Goal: Task Accomplishment & Management: Use online tool/utility

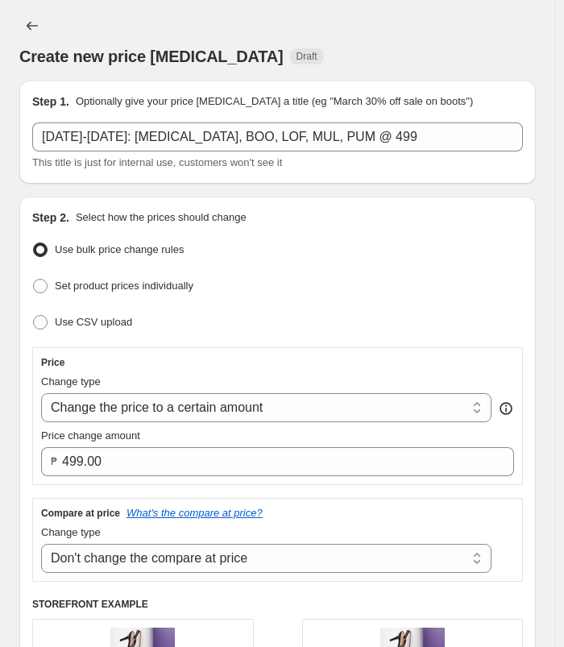
select select "no_change"
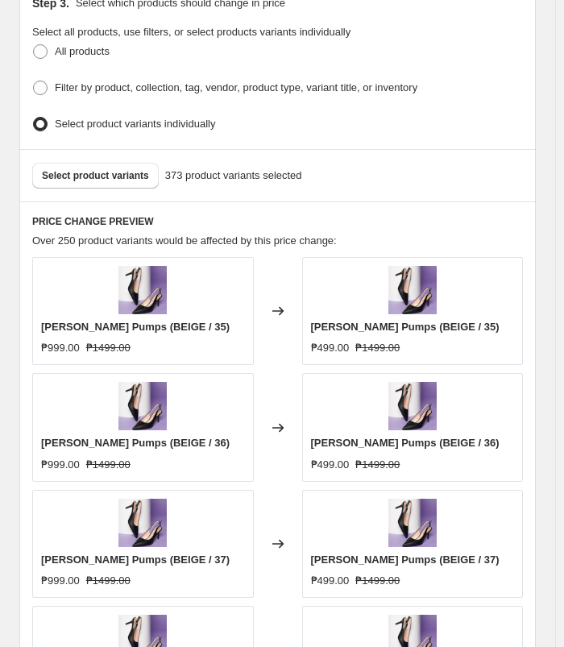
scroll to position [857, 0]
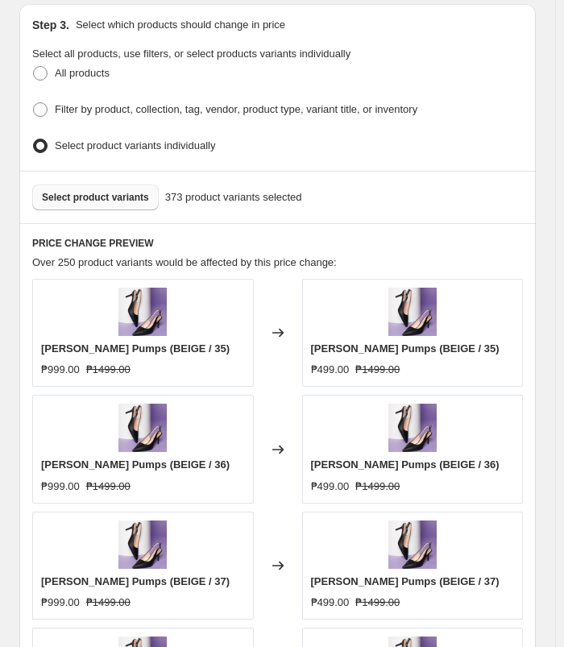
click at [77, 197] on span "Select product variants" at bounding box center [95, 197] width 107 height 13
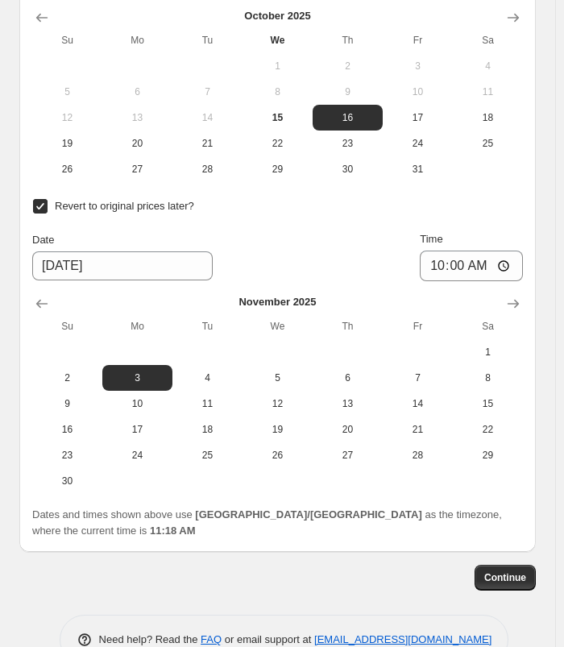
scroll to position [1961, 0]
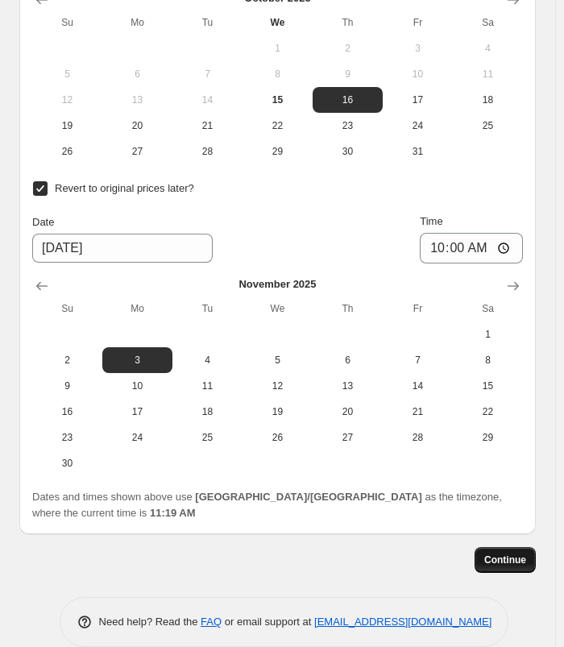
click at [517, 553] on span "Continue" at bounding box center [505, 559] width 42 height 13
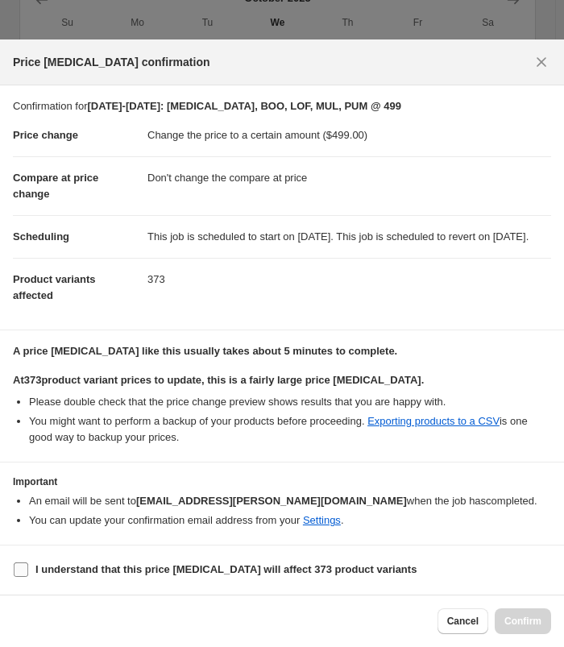
click at [282, 566] on b "I understand that this price [MEDICAL_DATA] will affect 373 product variants" at bounding box center [225, 569] width 381 height 12
click at [28, 566] on input "I understand that this price [MEDICAL_DATA] will affect 373 product variants" at bounding box center [21, 569] width 15 height 15
checkbox input "true"
click at [509, 628] on button "Confirm" at bounding box center [523, 621] width 56 height 26
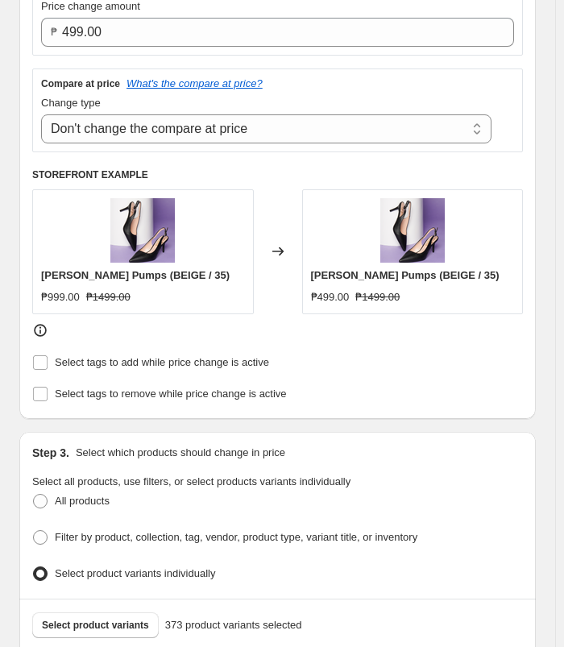
scroll to position [548, 0]
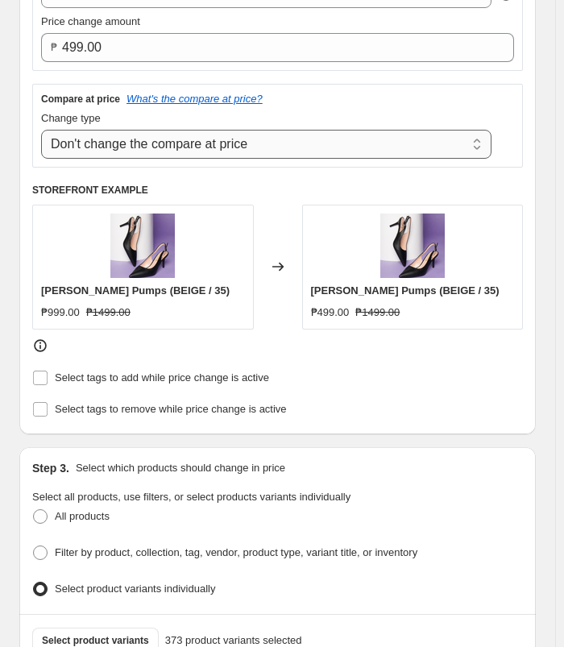
click at [230, 135] on select "Change the compare at price to the current price (sale) Change the compare at p…" at bounding box center [266, 144] width 450 height 29
click at [41, 130] on select "Change the compare at price to the current price (sale) Change the compare at p…" at bounding box center [266, 144] width 450 height 29
click at [243, 139] on select "Change the compare at price to the current price (sale) Change the compare at p…" at bounding box center [266, 144] width 450 height 29
select select "no_change"
click at [41, 130] on select "Change the compare at price to the current price (sale) Change the compare at p…" at bounding box center [266, 144] width 450 height 29
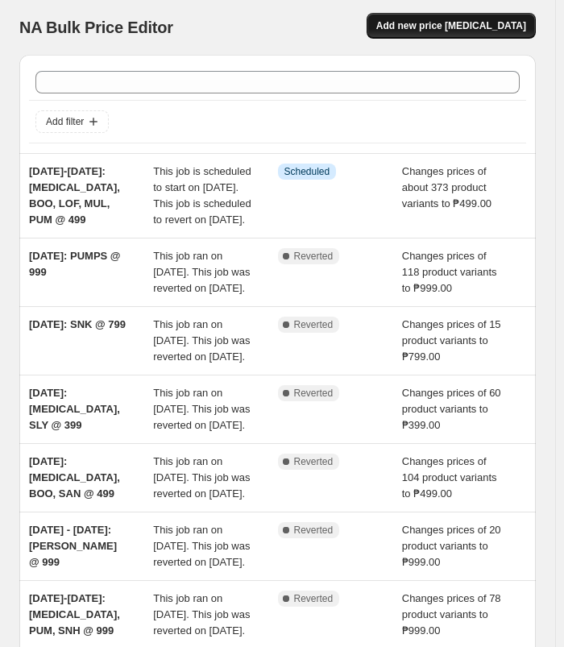
click at [414, 19] on button "Add new price [MEDICAL_DATA]" at bounding box center [451, 26] width 169 height 26
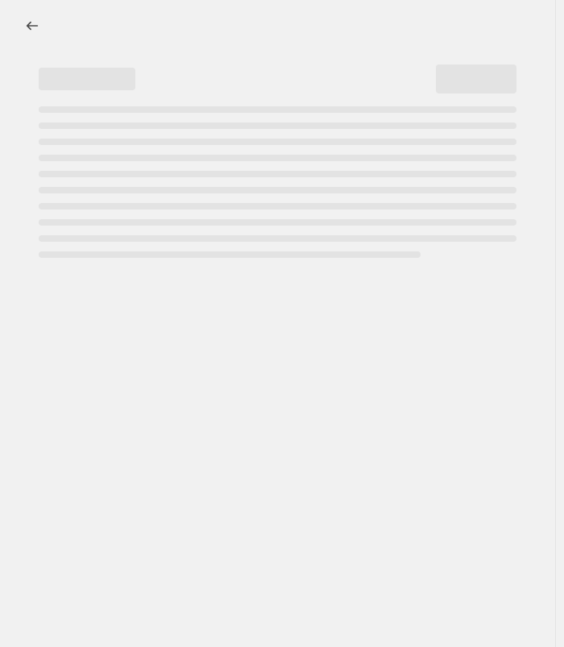
select select "percentage"
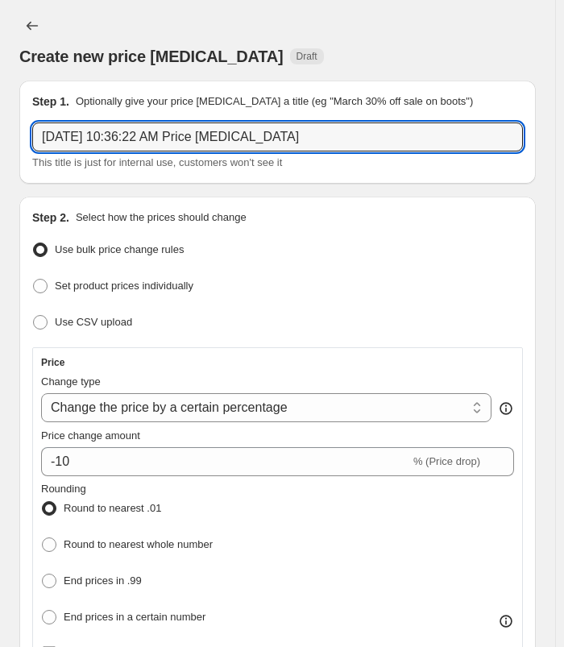
drag, startPoint x: 320, startPoint y: 137, endPoint x: 10, endPoint y: 129, distance: 310.3
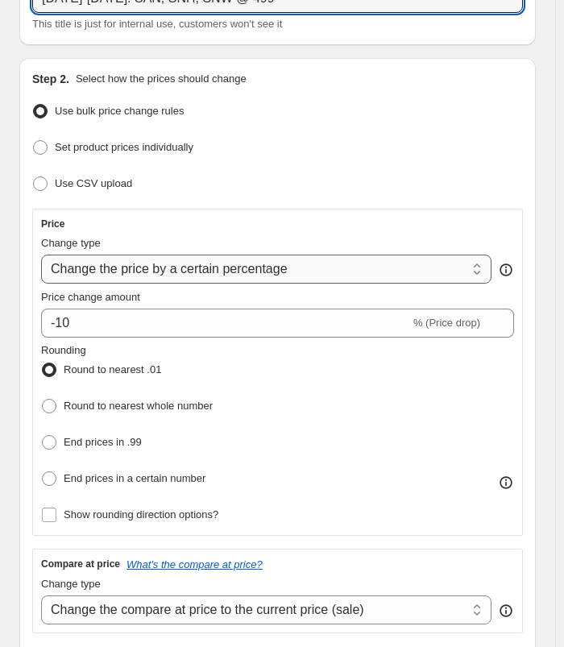
scroll to position [161, 0]
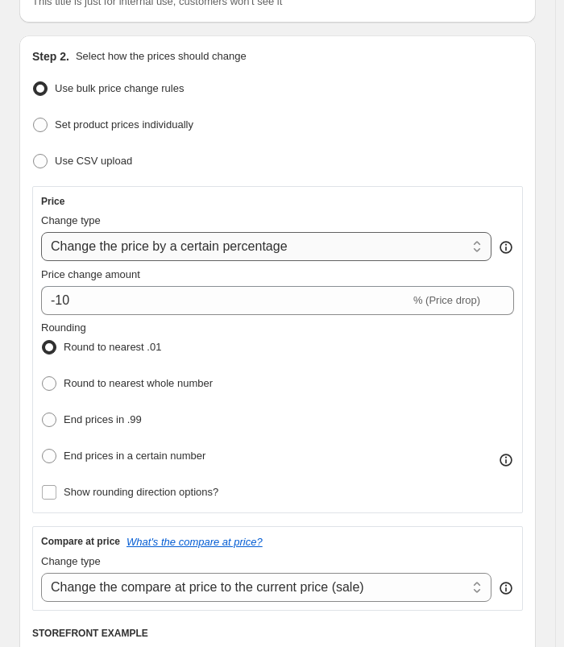
type input "[DATE]-[DATE]: SAN, SNH, SNW @ 499"
click at [272, 257] on select "Change the price to a certain amount Change the price by a certain amount Chang…" at bounding box center [266, 246] width 450 height 29
select select "to"
click at [41, 232] on select "Change the price to a certain amount Change the price by a certain amount Chang…" at bounding box center [266, 246] width 450 height 29
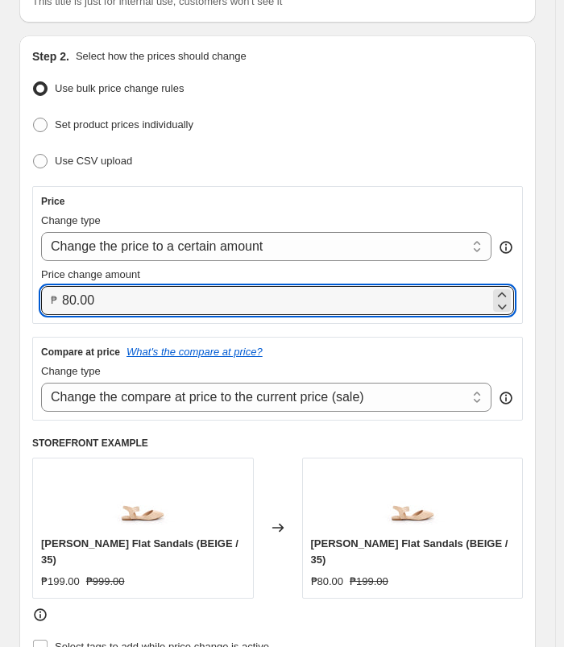
drag, startPoint x: 135, startPoint y: 305, endPoint x: 7, endPoint y: 310, distance: 128.2
type input "499.00"
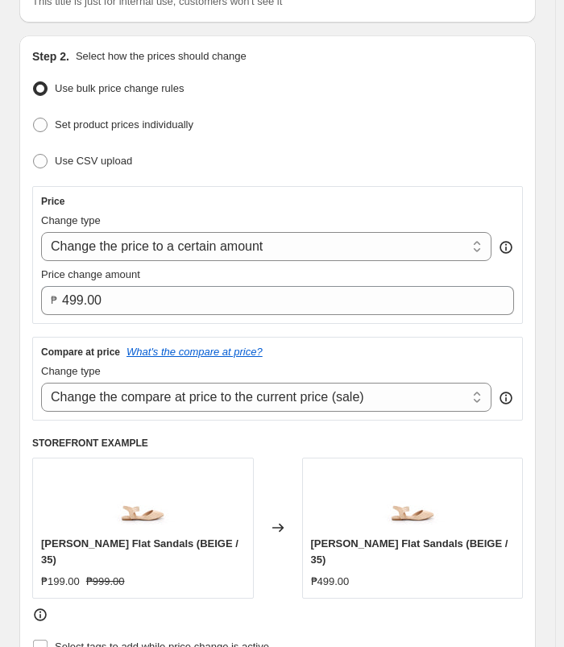
click at [429, 123] on div "Set product prices individually" at bounding box center [277, 125] width 491 height 23
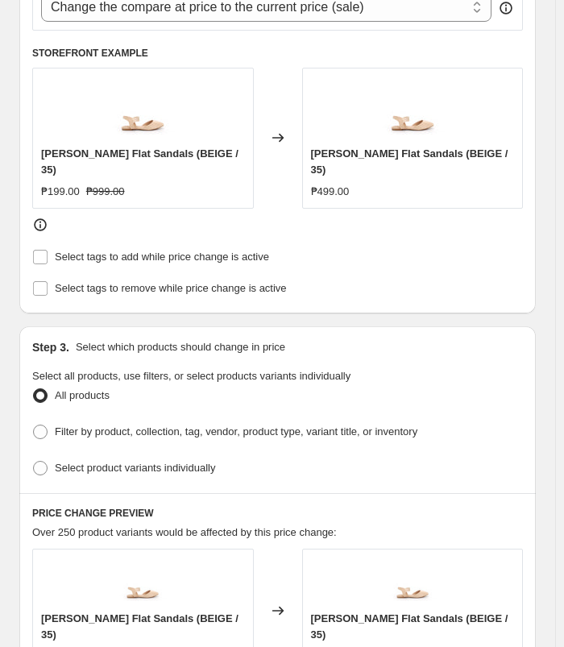
scroll to position [806, 0]
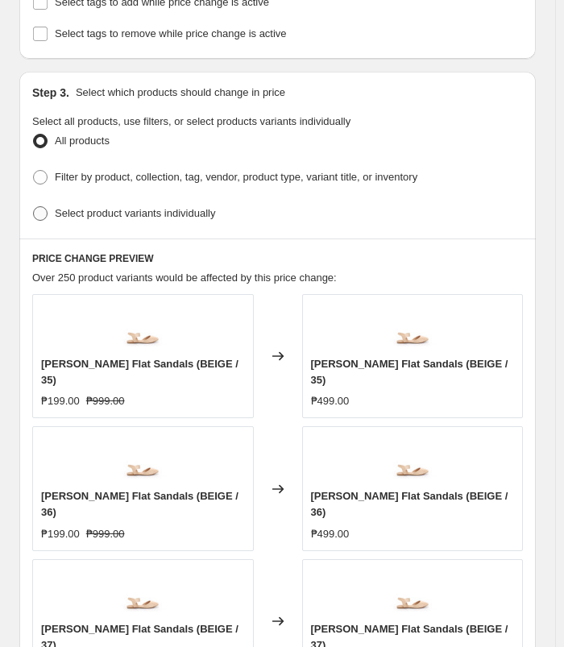
click at [196, 207] on span "Select product variants individually" at bounding box center [135, 213] width 160 height 12
click at [34, 206] on input "Select product variants individually" at bounding box center [33, 206] width 1 height 1
radio input "true"
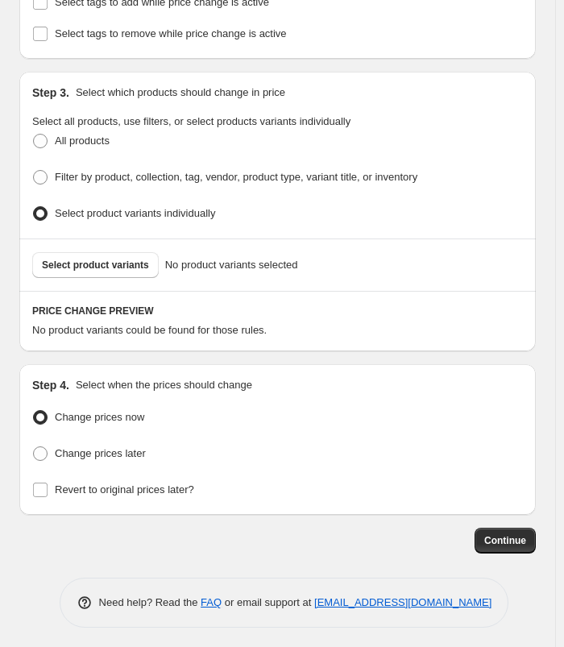
scroll to position [786, 0]
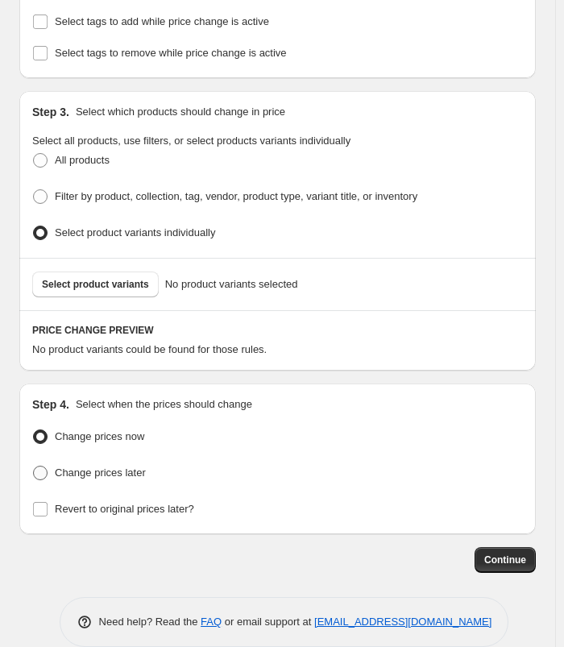
click at [122, 465] on span "Change prices later" at bounding box center [100, 473] width 91 height 16
click at [34, 466] on input "Change prices later" at bounding box center [33, 466] width 1 height 1
radio input "true"
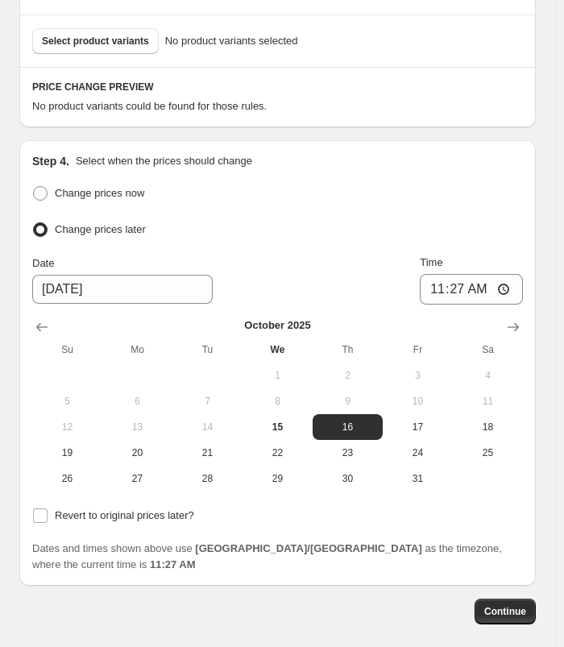
scroll to position [1065, 0]
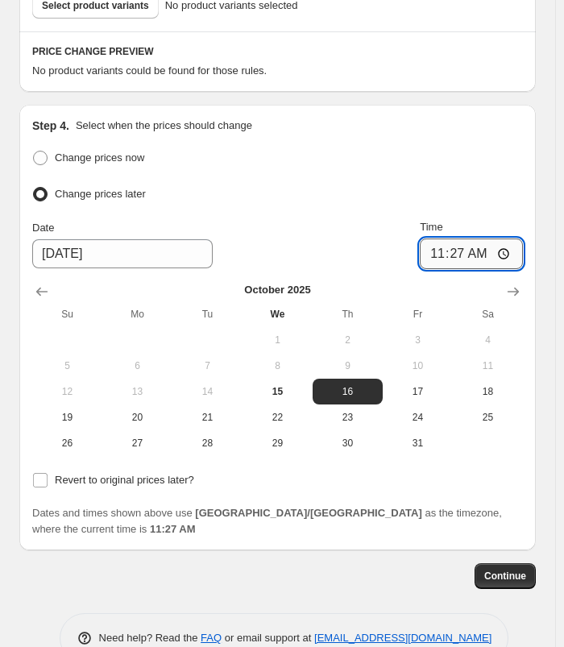
click at [459, 238] on input "11:27" at bounding box center [471, 253] width 103 height 31
click at [434, 238] on input "11:27" at bounding box center [471, 253] width 103 height 31
click at [442, 238] on input "11:27" at bounding box center [471, 253] width 103 height 31
type input "10:00"
click at [135, 469] on label "Revert to original prices later?" at bounding box center [113, 480] width 162 height 23
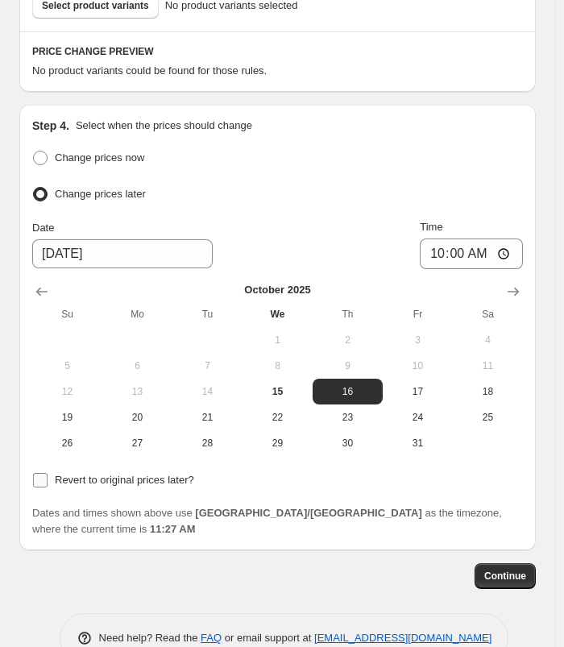
click at [48, 473] on input "Revert to original prices later?" at bounding box center [40, 480] width 15 height 15
checkbox input "true"
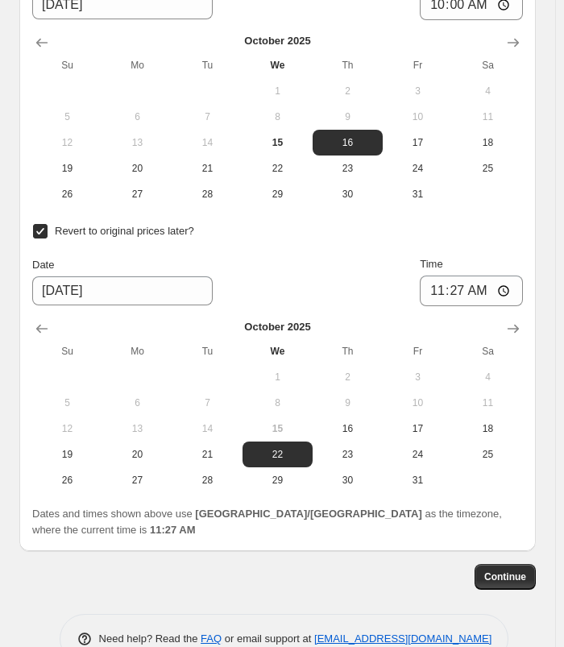
scroll to position [1315, 0]
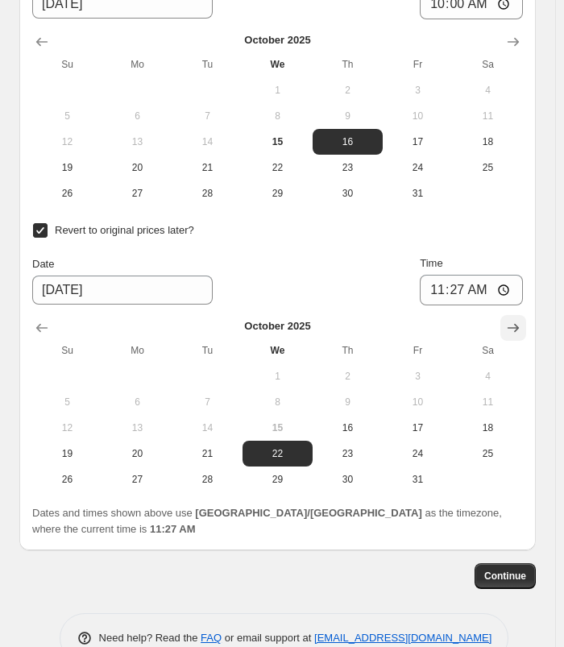
click at [511, 315] on button "Show next month, November 2025" at bounding box center [513, 328] width 26 height 26
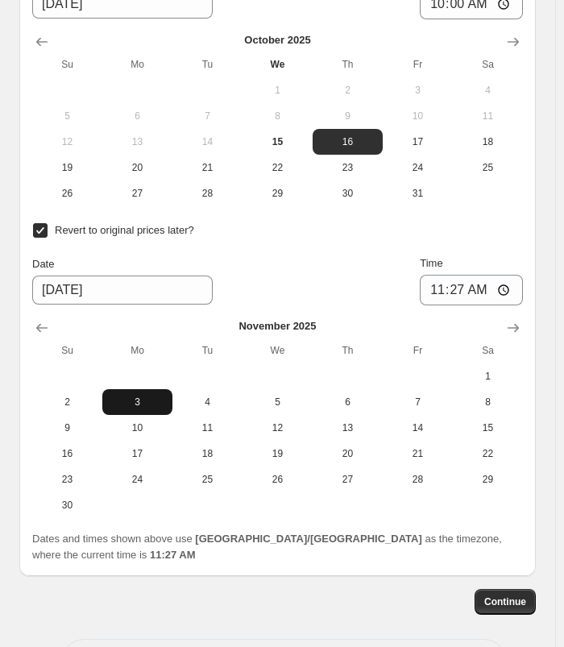
click at [143, 396] on span "3" at bounding box center [137, 402] width 57 height 13
type input "[DATE]"
click at [432, 275] on input "11:27" at bounding box center [471, 290] width 103 height 31
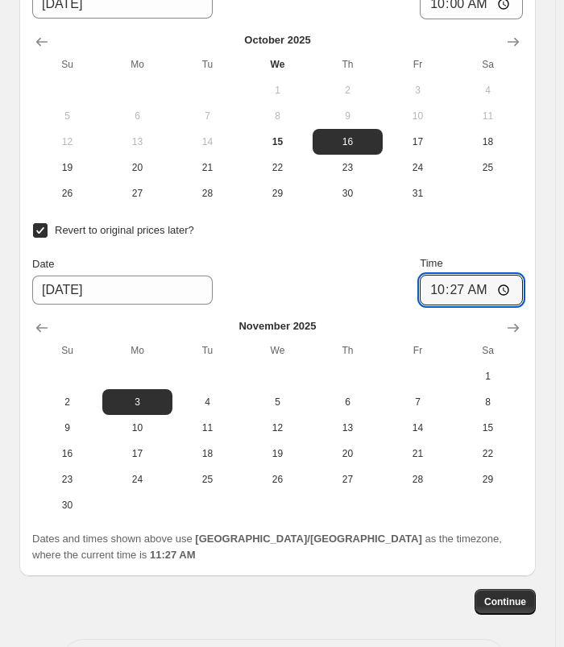
type input "10:00"
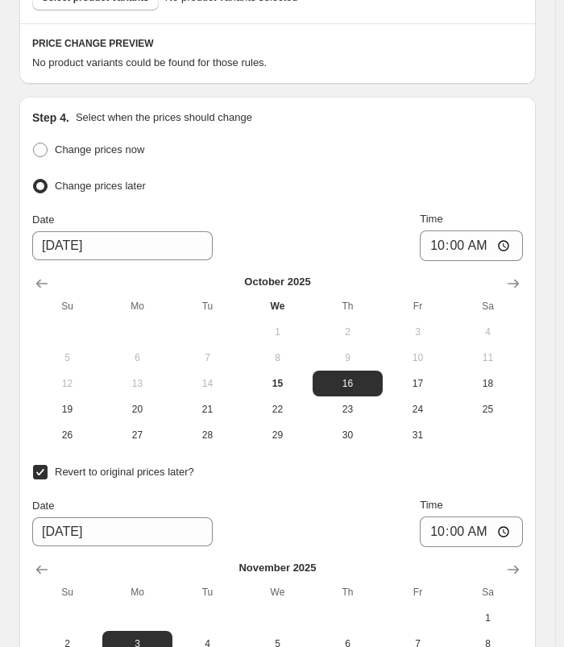
click at [454, 139] on div "Change prices now" at bounding box center [277, 150] width 491 height 23
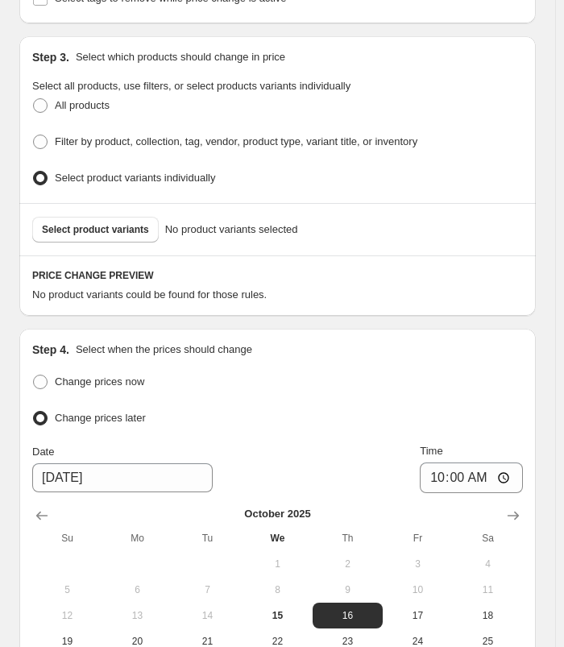
scroll to position [831, 0]
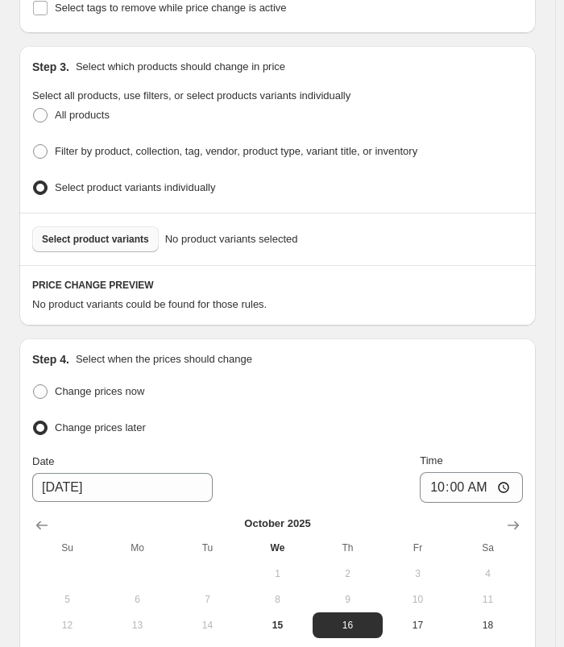
click at [97, 233] on span "Select product variants" at bounding box center [95, 239] width 107 height 13
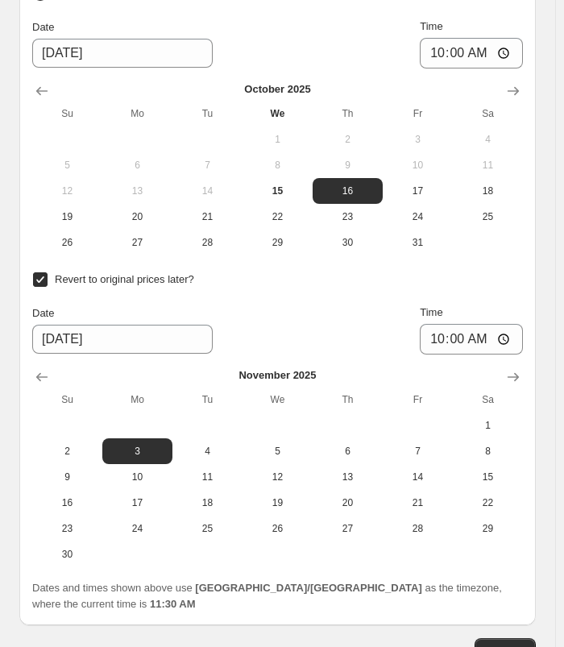
scroll to position [1961, 0]
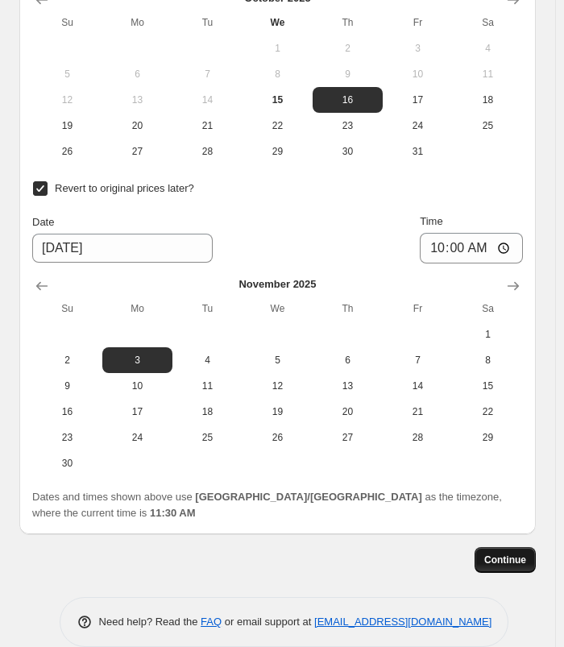
click at [518, 547] on button "Continue" at bounding box center [504, 560] width 61 height 26
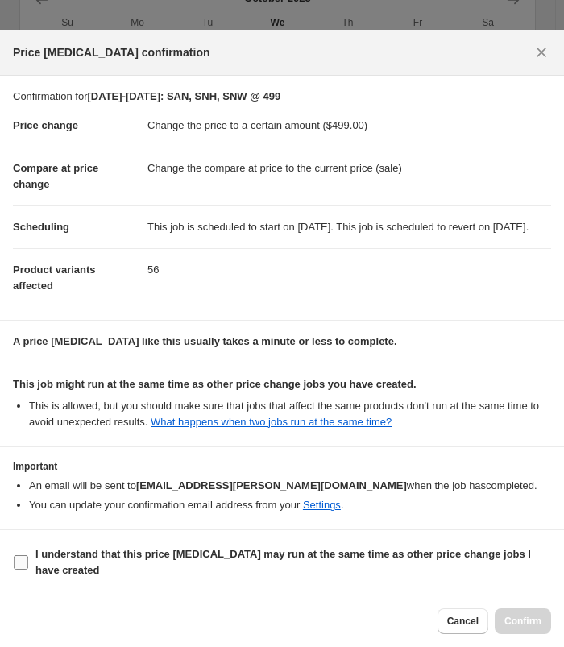
click at [294, 558] on b "I understand that this price [MEDICAL_DATA] may run at the same time as other p…" at bounding box center [282, 562] width 495 height 28
click at [28, 558] on input "I understand that this price [MEDICAL_DATA] may run at the same time as other p…" at bounding box center [21, 562] width 15 height 15
checkbox input "true"
click at [532, 620] on span "Confirm" at bounding box center [522, 621] width 37 height 13
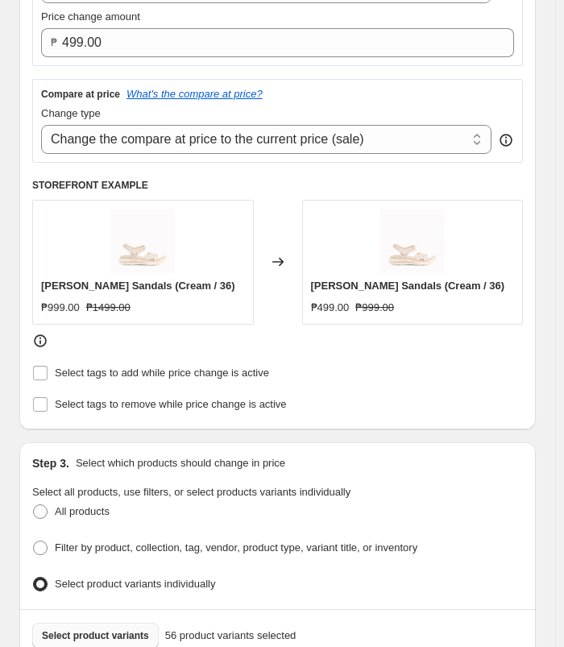
scroll to position [511, 0]
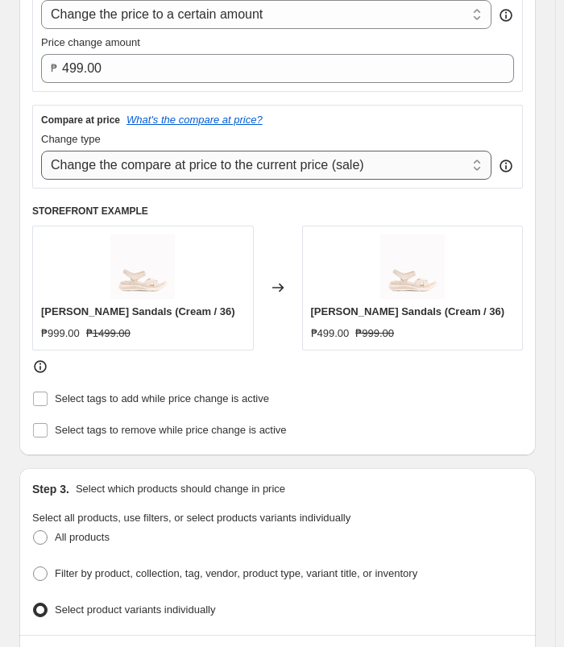
click at [377, 155] on select "Change the compare at price to the current price (sale) Change the compare at p…" at bounding box center [266, 165] width 450 height 29
select select "no_change"
click at [41, 151] on select "Change the compare at price to the current price (sale) Change the compare at p…" at bounding box center [266, 165] width 450 height 29
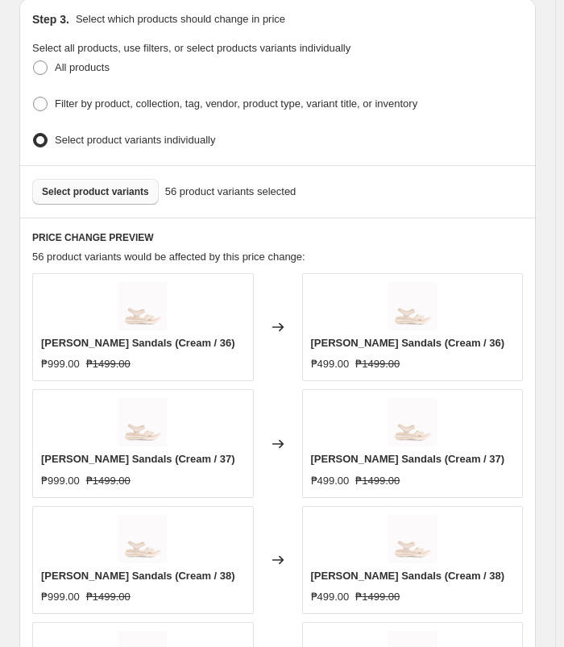
scroll to position [994, 0]
